Goal: Browse casually: Explore the website without a specific task or goal

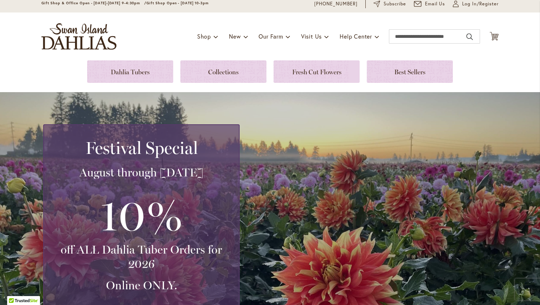
scroll to position [16, 0]
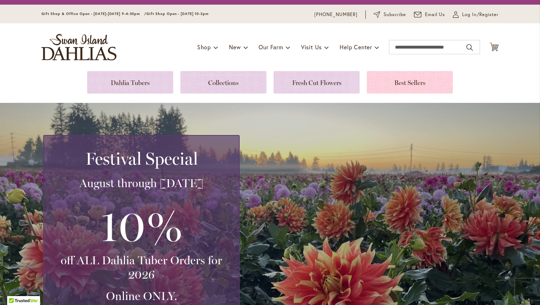
click at [416, 79] on link at bounding box center [410, 82] width 86 height 23
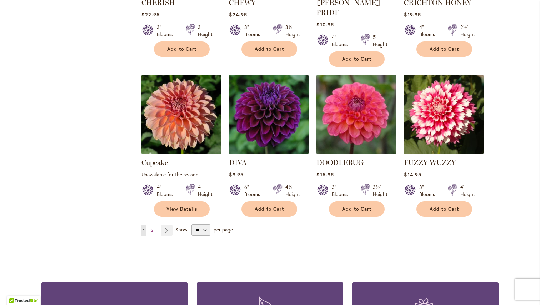
scroll to position [563, 0]
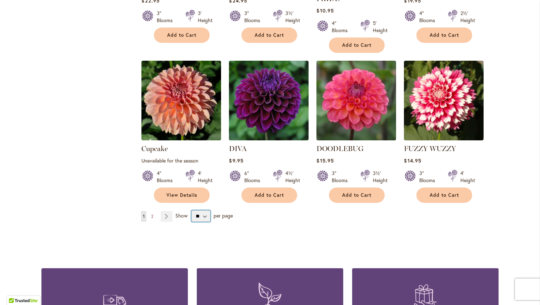
click at [208, 210] on select "** ** ** **" at bounding box center [201, 215] width 19 height 11
select select "**"
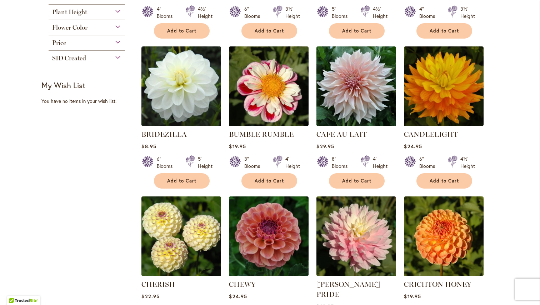
scroll to position [264, 0]
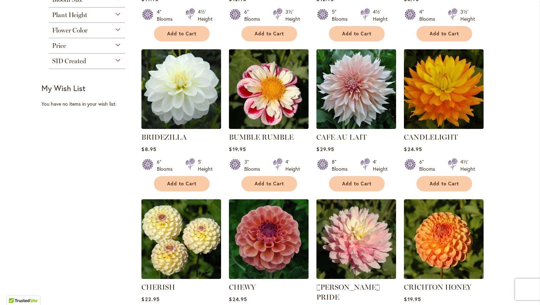
drag, startPoint x: 226, startPoint y: 136, endPoint x: 295, endPoint y: 134, distance: 69.0
copy link "BUMBLE RUMBLE"
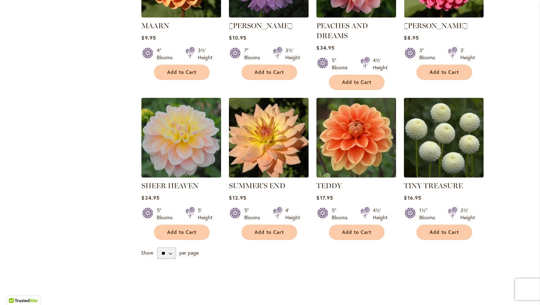
scroll to position [1148, 0]
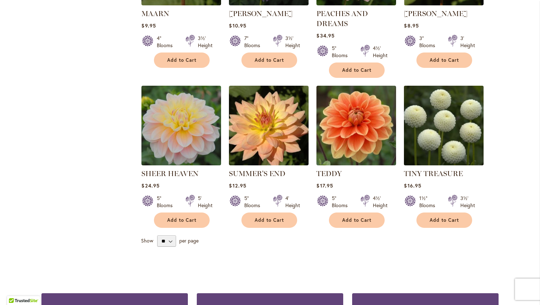
click at [436, 128] on img at bounding box center [444, 126] width 84 height 84
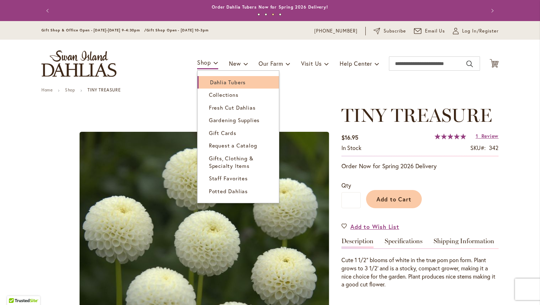
click at [213, 81] on span "Dahlia Tubers" at bounding box center [228, 82] width 36 height 7
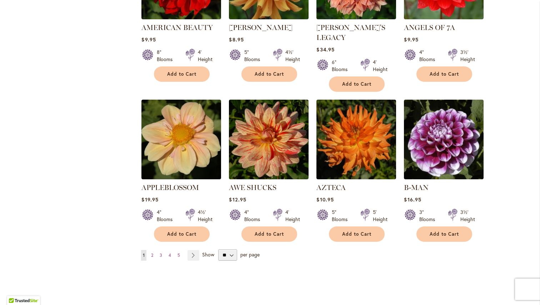
scroll to position [566, 0]
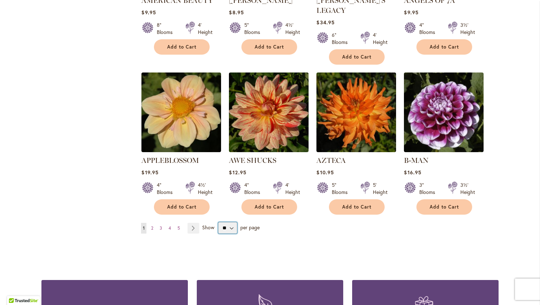
click at [223, 222] on select "** ** ** **" at bounding box center [227, 227] width 19 height 11
select select "**"
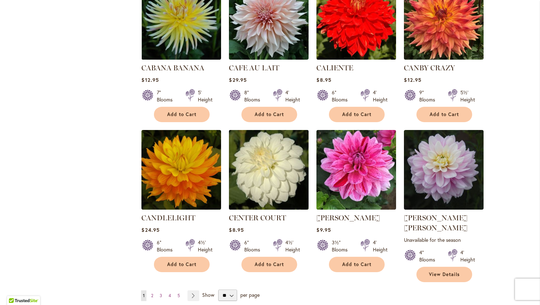
scroll to position [2343, 0]
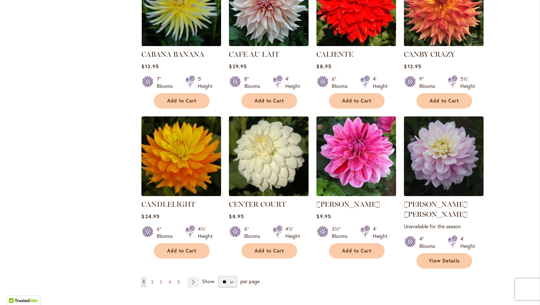
click at [153, 279] on span "2" at bounding box center [152, 281] width 2 height 5
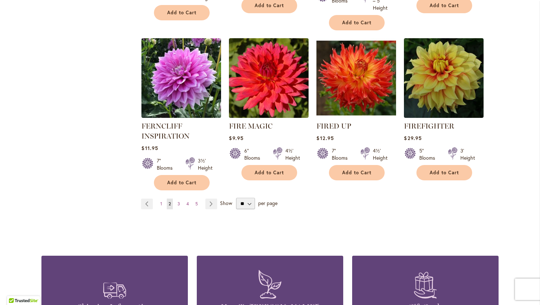
scroll to position [2485, 0]
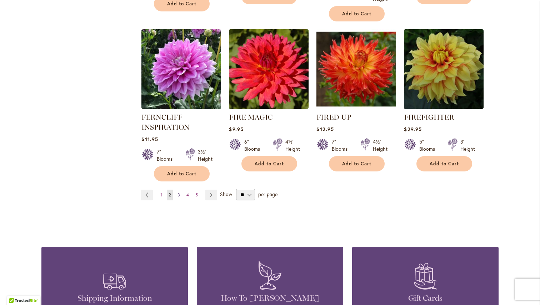
click at [179, 192] on span "3" at bounding box center [179, 194] width 3 height 5
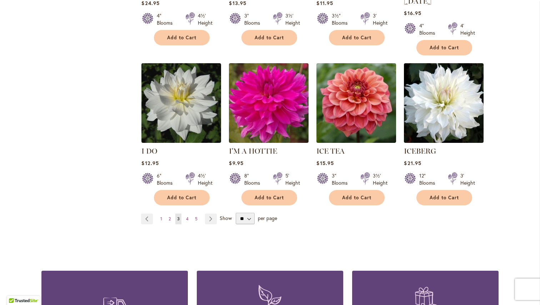
scroll to position [2465, 0]
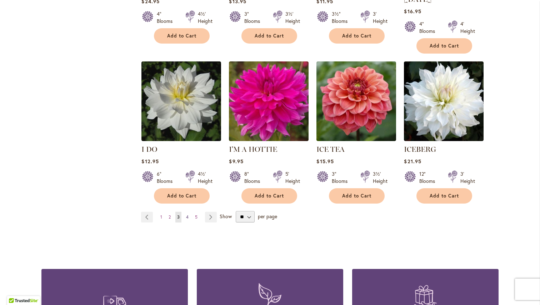
click at [188, 214] on span "4" at bounding box center [187, 216] width 3 height 5
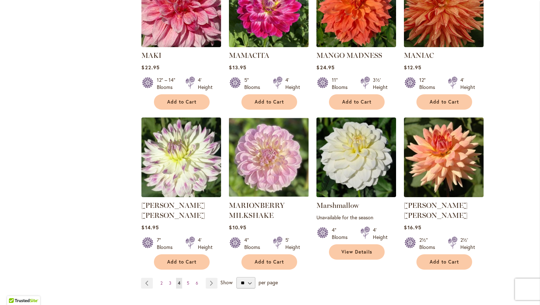
scroll to position [2383, 0]
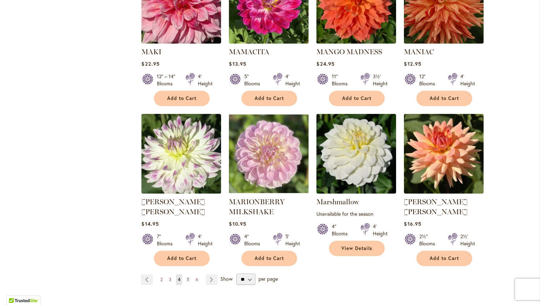
click at [188, 274] on link "Page 5" at bounding box center [188, 279] width 6 height 11
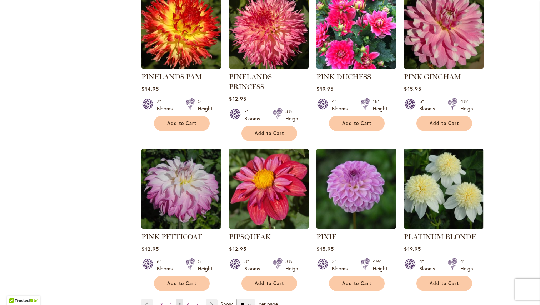
scroll to position [2353, 0]
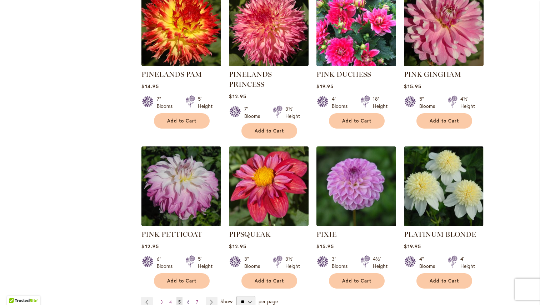
click at [188, 299] on span "6" at bounding box center [188, 301] width 3 height 5
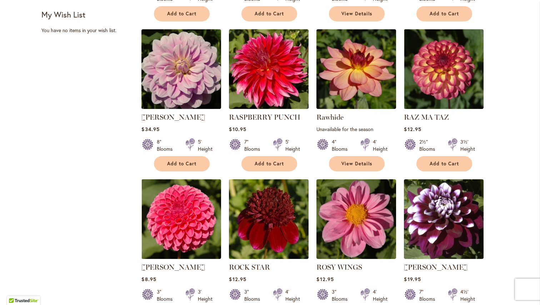
scroll to position [458, 0]
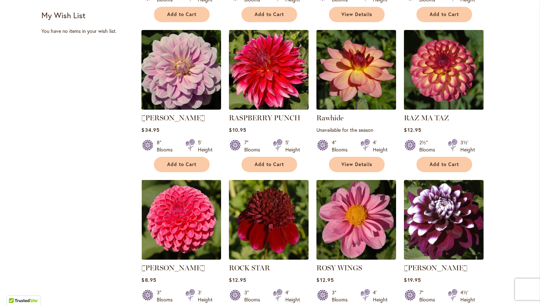
click at [462, 88] on img at bounding box center [444, 70] width 84 height 84
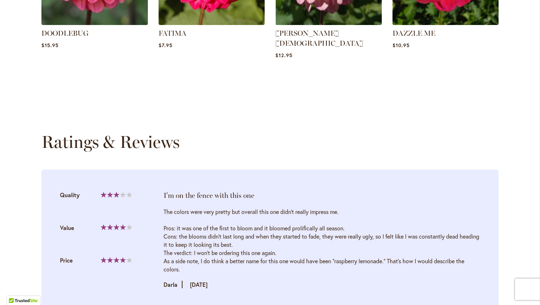
scroll to position [728, 0]
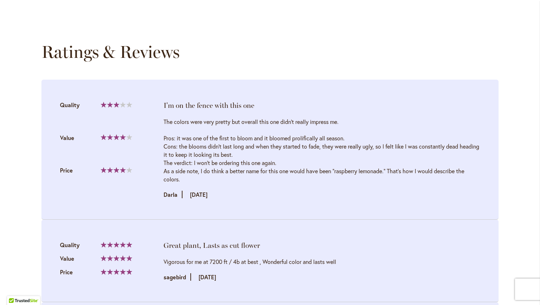
click at [192, 42] on div "Ratings & Reviews" at bounding box center [269, 52] width 457 height 20
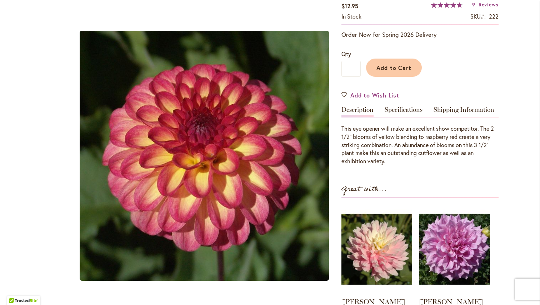
scroll to position [108, 0]
